Goal: Task Accomplishment & Management: Manage account settings

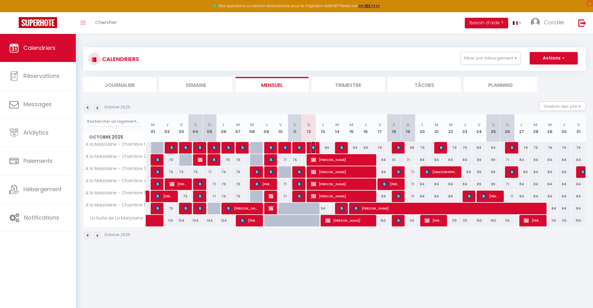
click at [312, 147] on img at bounding box center [313, 147] width 5 height 5
select select "OK"
select select "0"
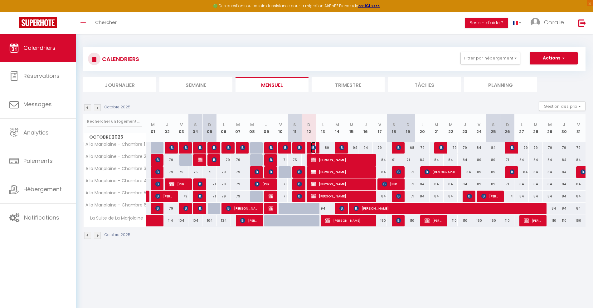
select select "1"
select select
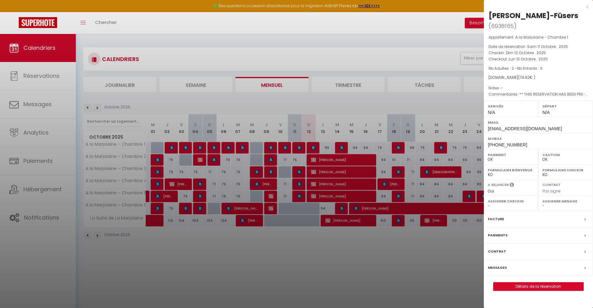
click at [345, 104] on div at bounding box center [296, 154] width 593 height 308
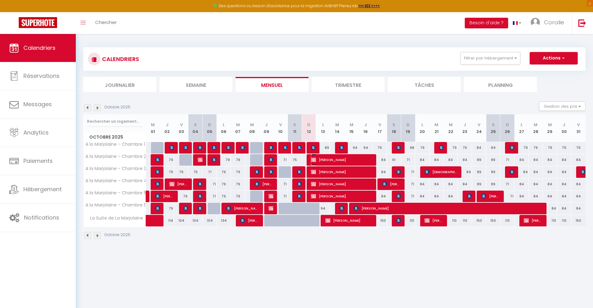
click at [330, 162] on span "[PERSON_NAME]" at bounding box center [341, 160] width 61 height 12
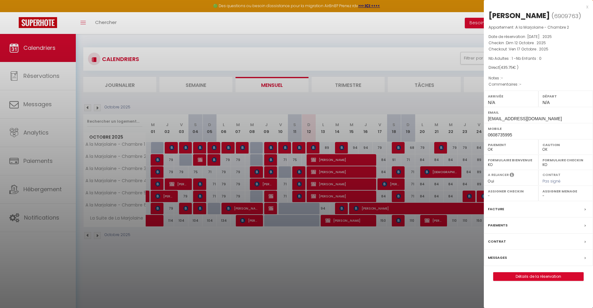
click at [359, 106] on div at bounding box center [296, 154] width 593 height 308
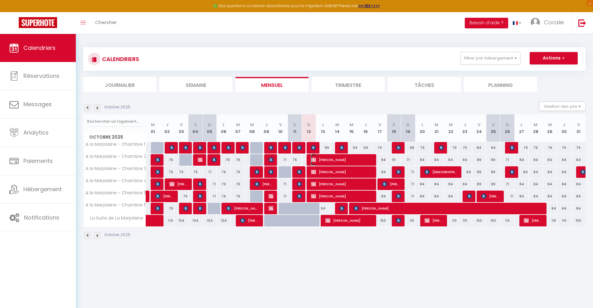
click at [328, 155] on span "[PERSON_NAME]" at bounding box center [341, 160] width 61 height 12
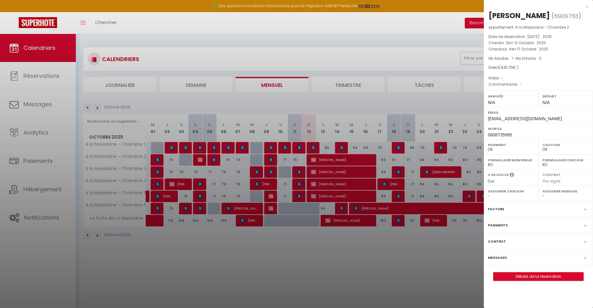
click at [305, 215] on div at bounding box center [296, 154] width 593 height 308
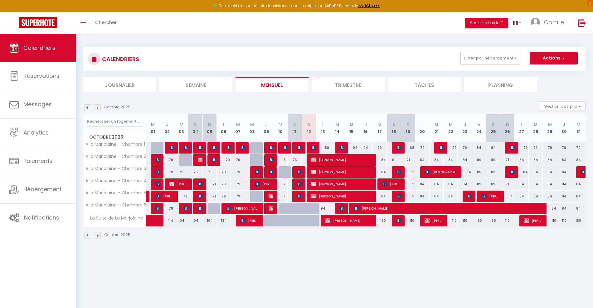
click at [308, 218] on body "🟢 Des questions ou besoin d'assistance pour la migration AirBnB? Prenez rdv >>>…" at bounding box center [296, 188] width 593 height 308
drag, startPoint x: 306, startPoint y: 214, endPoint x: 302, endPoint y: 204, distance: 10.0
